Goal: Information Seeking & Learning: Learn about a topic

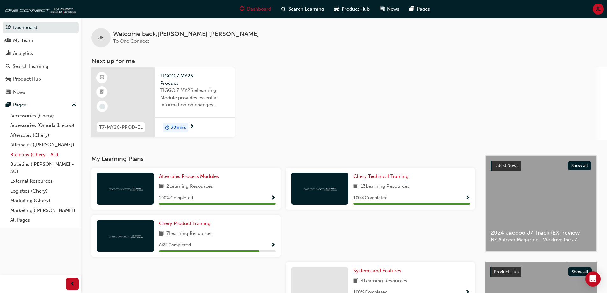
click at [25, 155] on link "Bulletins (Chery - AU)" at bounding box center [43, 155] width 71 height 10
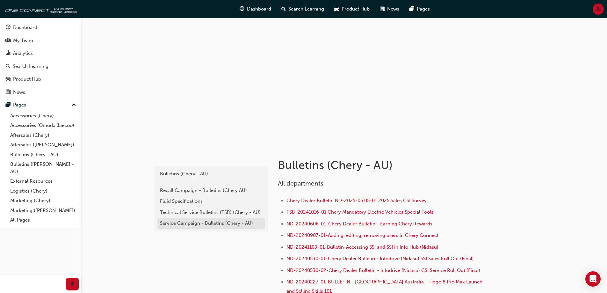
click at [185, 223] on div "Service Campaign - Bulletins (Chery - AU)" at bounding box center [211, 222] width 102 height 7
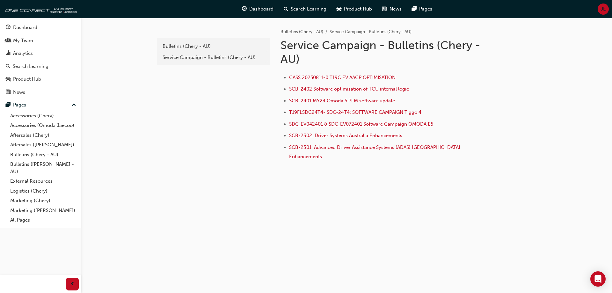
click at [325, 123] on span "SDC-EV042401 & SDC-EV072401 Software Campaign OMODA E5" at bounding box center [361, 124] width 144 height 6
